Goal: Go to known website: Access a specific website the user already knows

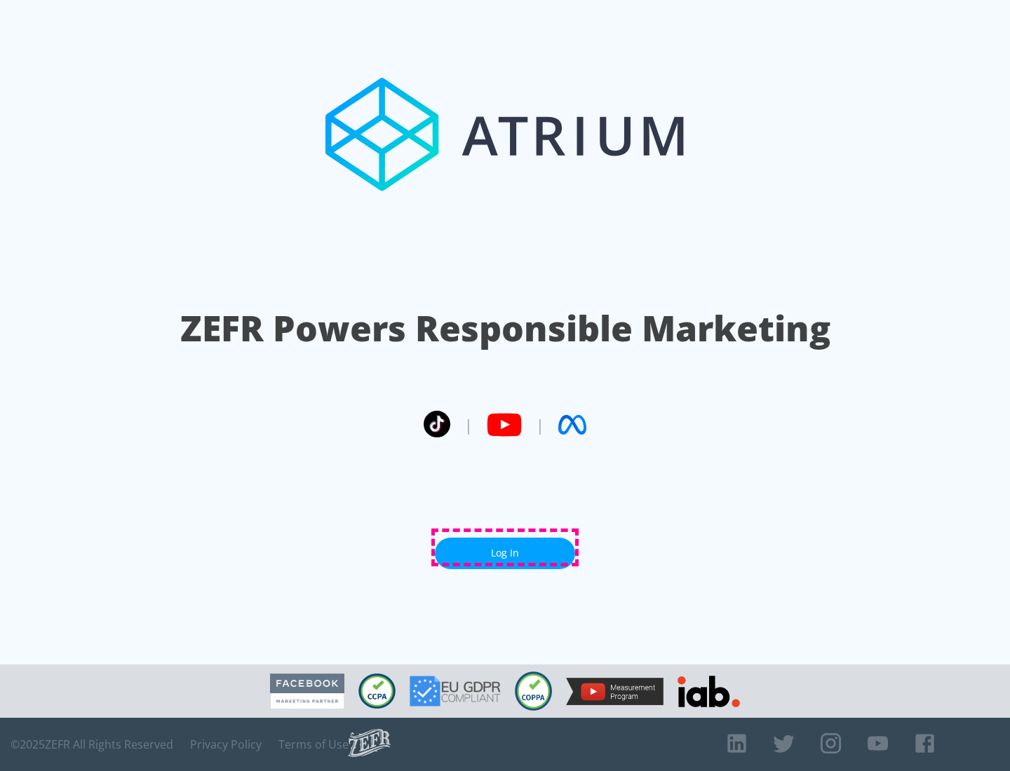
click at [505, 548] on link "Log In" at bounding box center [505, 554] width 140 height 32
